Goal: Find specific page/section: Find specific page/section

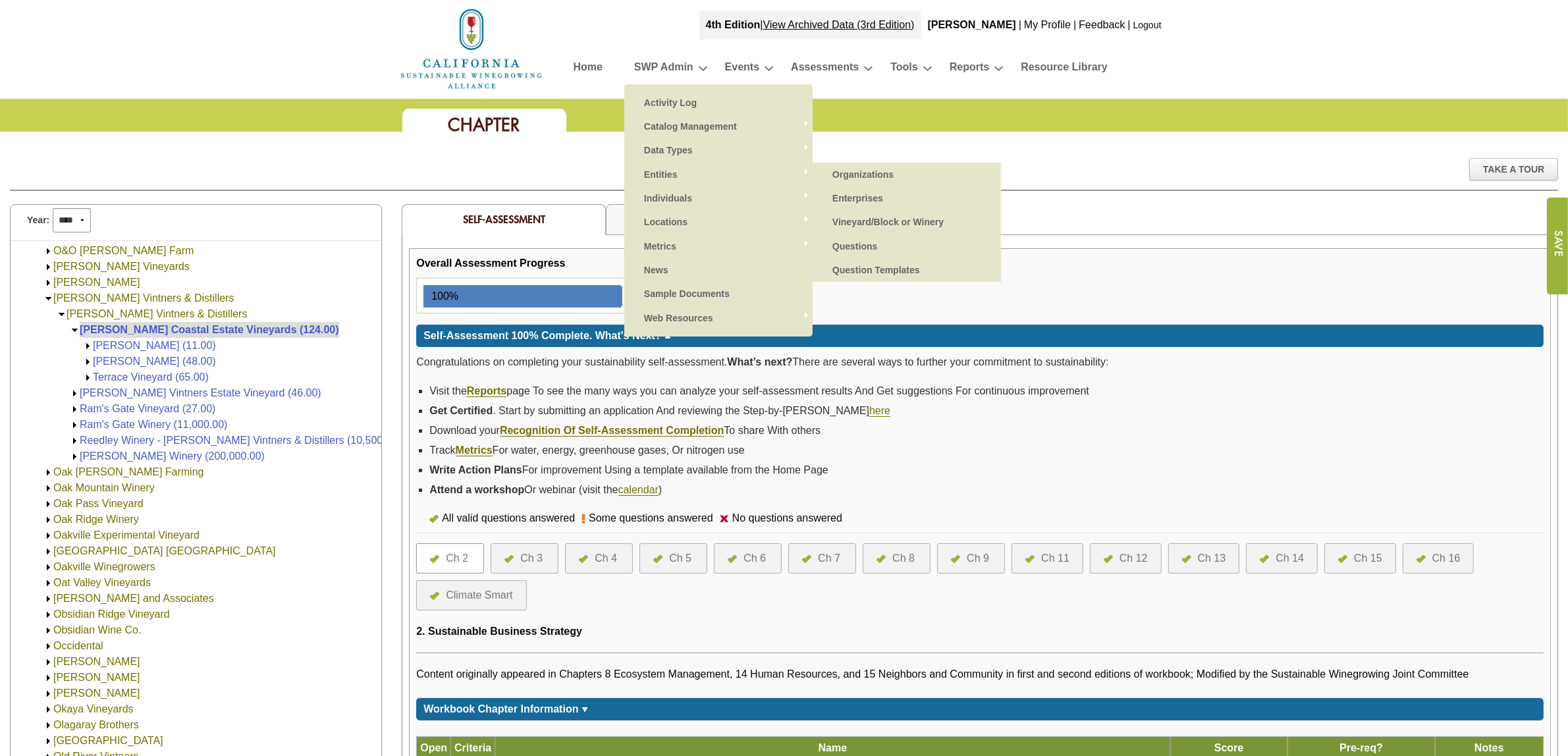
click at [862, 171] on link "Organizations" at bounding box center [907, 174] width 162 height 24
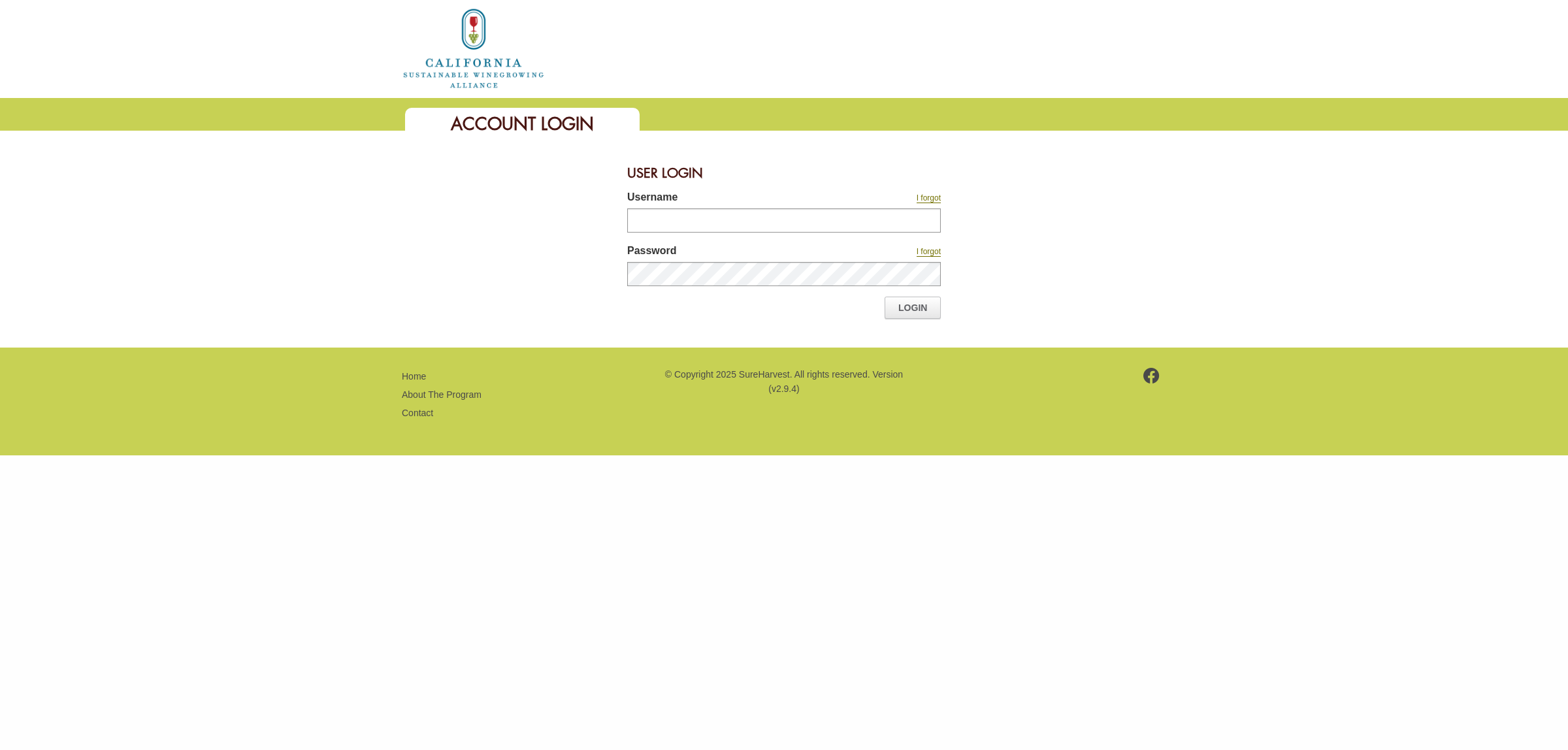
type input "*******"
click at [900, 312] on link "Login" at bounding box center [912, 308] width 56 height 22
